Goal: Transaction & Acquisition: Purchase product/service

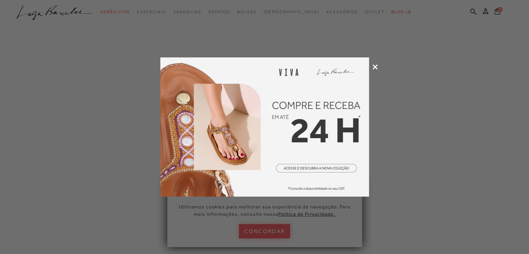
scroll to position [37, 0]
drag, startPoint x: 273, startPoint y: 235, endPoint x: 278, endPoint y: 220, distance: 16.3
click at [273, 235] on div at bounding box center [264, 127] width 529 height 254
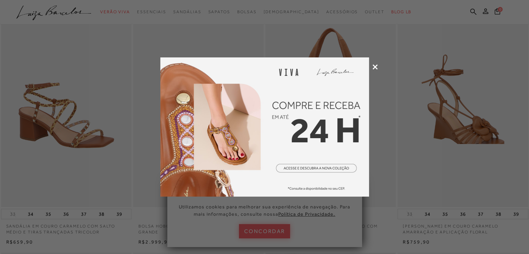
scroll to position [0, 0]
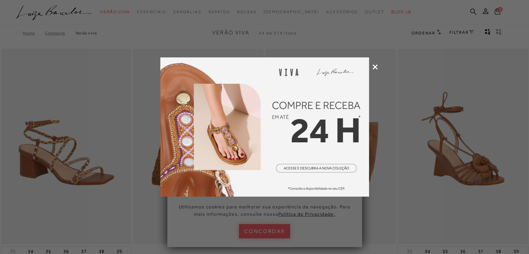
click at [376, 67] on icon at bounding box center [375, 66] width 5 height 5
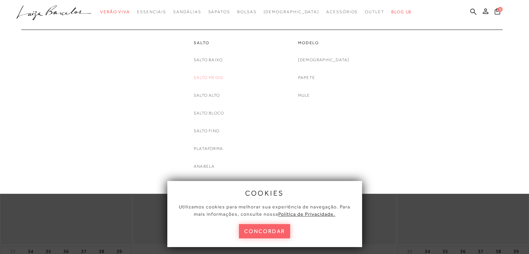
click at [209, 77] on link "Salto Médio" at bounding box center [209, 77] width 30 height 7
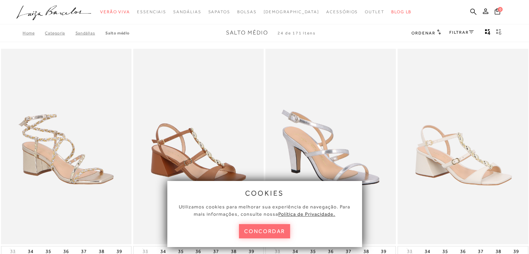
click at [266, 232] on button "concordar" at bounding box center [265, 231] width 52 height 14
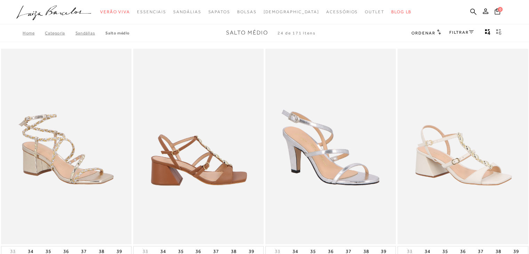
click at [224, 180] on img at bounding box center [199, 147] width 130 height 196
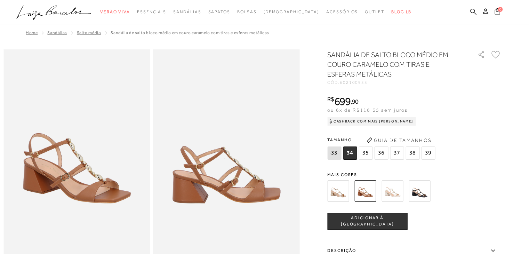
click at [340, 197] on img at bounding box center [339, 191] width 22 height 22
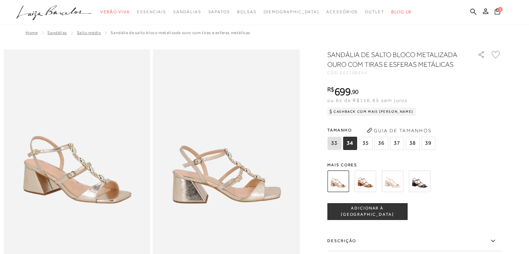
click at [383, 144] on span "36" at bounding box center [381, 143] width 14 height 13
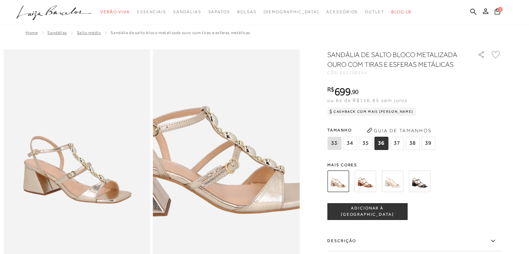
click at [247, 193] on img at bounding box center [206, 128] width 293 height 440
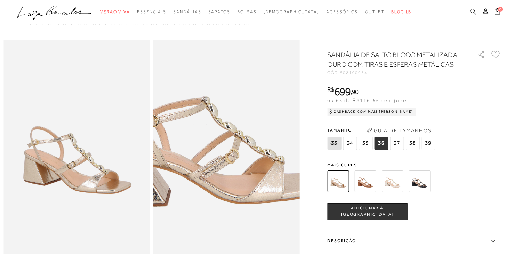
scroll to position [10, 0]
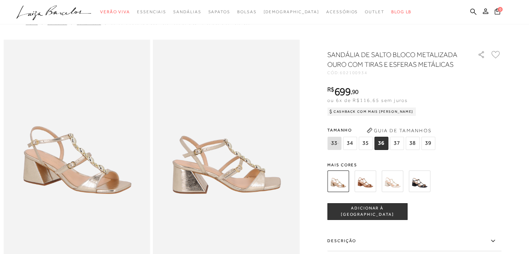
click at [475, 157] on div "SANDÁLIA DE SALTO BLOCO METALIZADA OURO COM TIRAS E ESFERAS METÁLICAS CÓD: 6021…" at bounding box center [415, 205] width 174 height 310
click at [468, 202] on div "SANDÁLIA DE SALTO BLOCO METALIZADA OURO COM TIRAS E ESFERAS METÁLICAS CÓD: 6021…" at bounding box center [415, 205] width 174 height 310
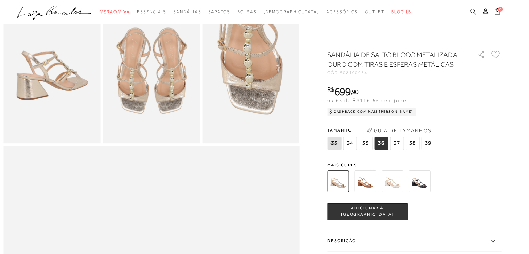
scroll to position [275, 0]
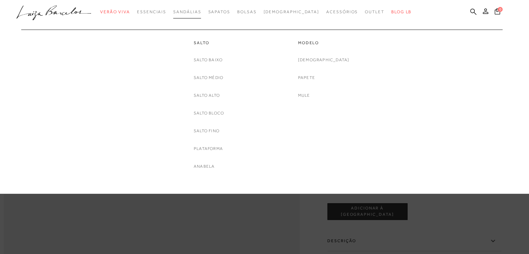
click at [201, 11] on span "Sandálias" at bounding box center [187, 11] width 28 height 5
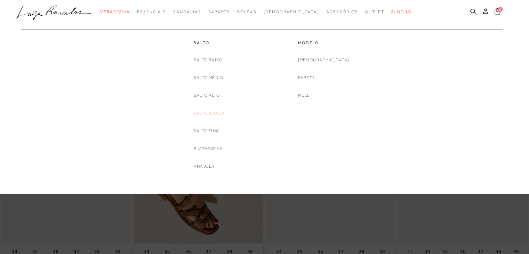
click at [208, 113] on link "Salto Bloco" at bounding box center [209, 113] width 30 height 7
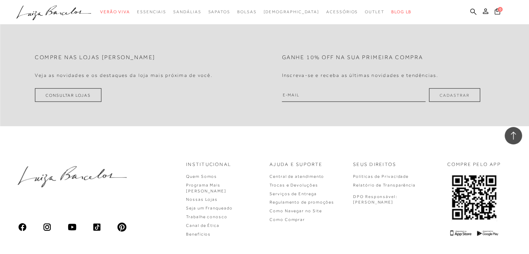
scroll to position [1477, 0]
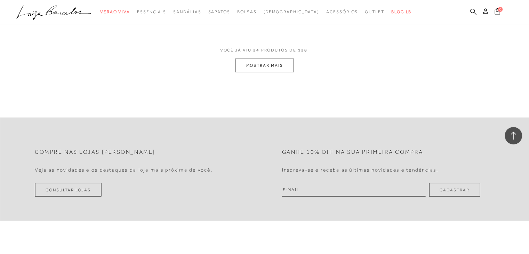
click at [269, 64] on button "MOSTRAR MAIS" at bounding box center [264, 66] width 58 height 14
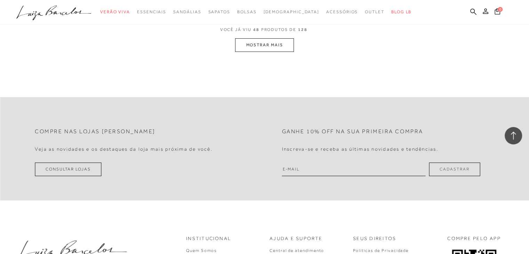
scroll to position [2972, 0]
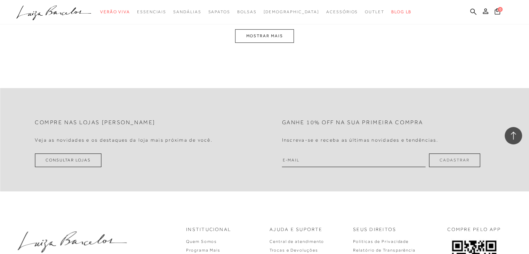
click at [263, 31] on button "MOSTRAR MAIS" at bounding box center [264, 36] width 58 height 14
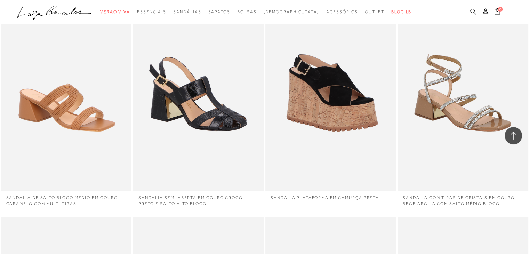
scroll to position [4316, 0]
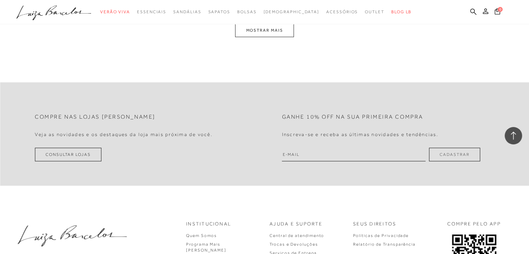
click at [263, 31] on button "MOSTRAR MAIS" at bounding box center [264, 31] width 58 height 14
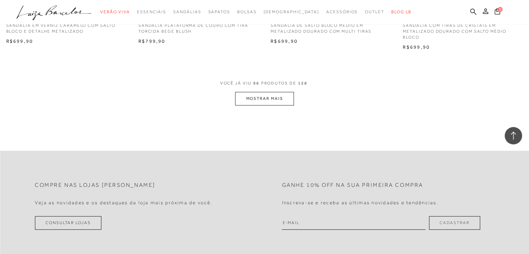
scroll to position [5828, 0]
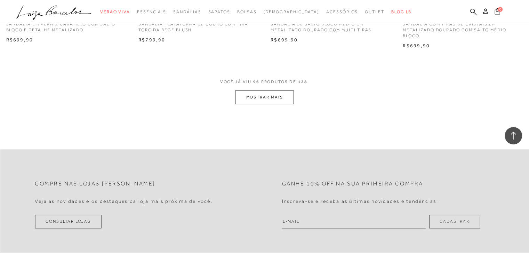
click at [271, 95] on button "MOSTRAR MAIS" at bounding box center [264, 97] width 58 height 14
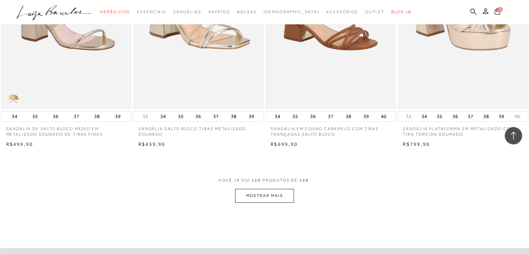
scroll to position [7185, 0]
click at [263, 199] on button "MOSTRAR MAIS" at bounding box center [264, 196] width 58 height 14
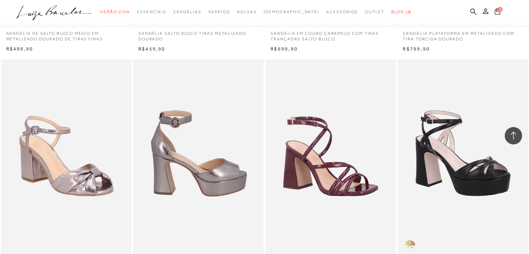
scroll to position [7279, 0]
